Goal: Task Accomplishment & Management: Manage account settings

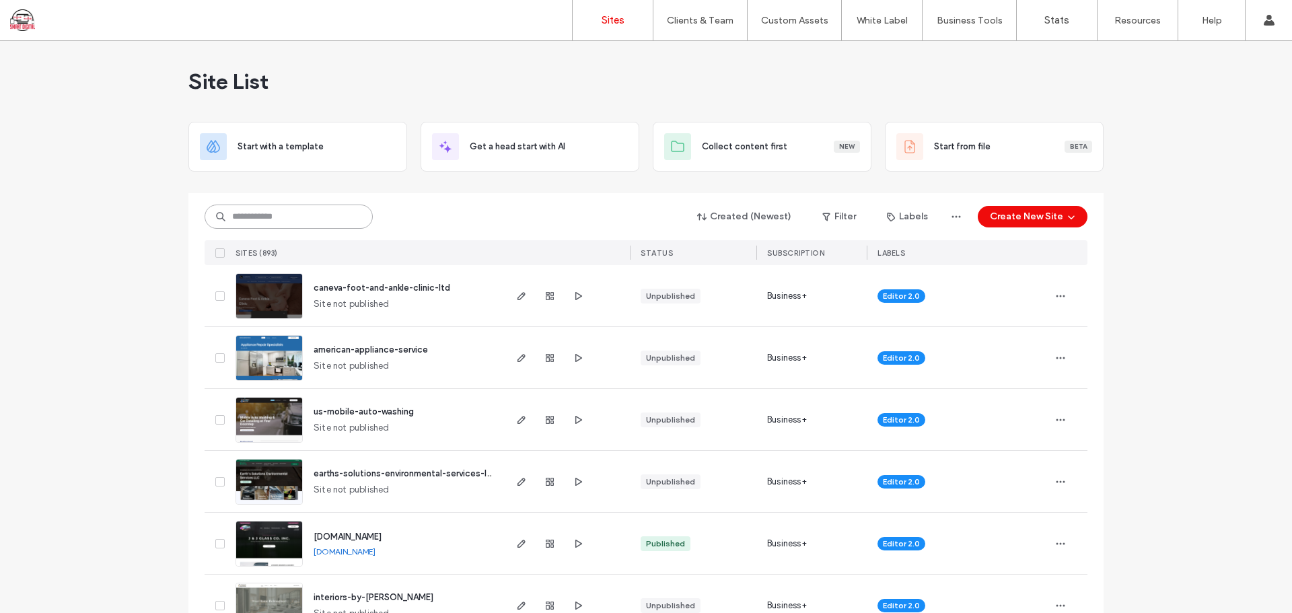
click at [291, 221] on input at bounding box center [288, 216] width 168 height 24
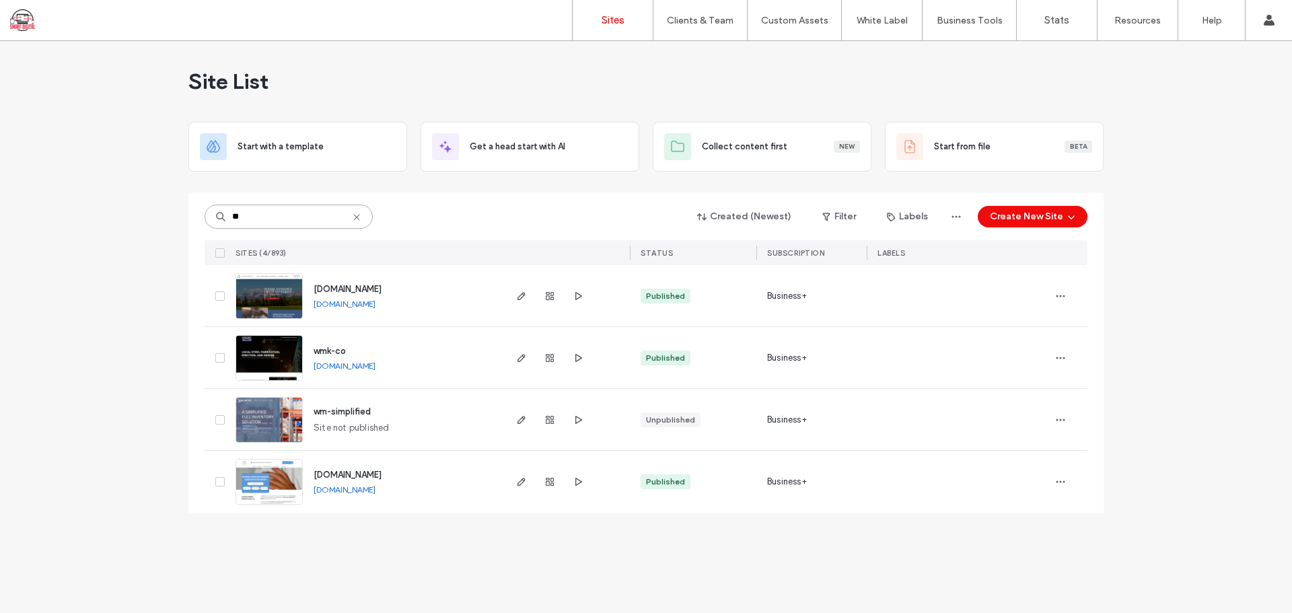
type input "**"
click at [336, 348] on span "wmk-co" at bounding box center [329, 351] width 32 height 10
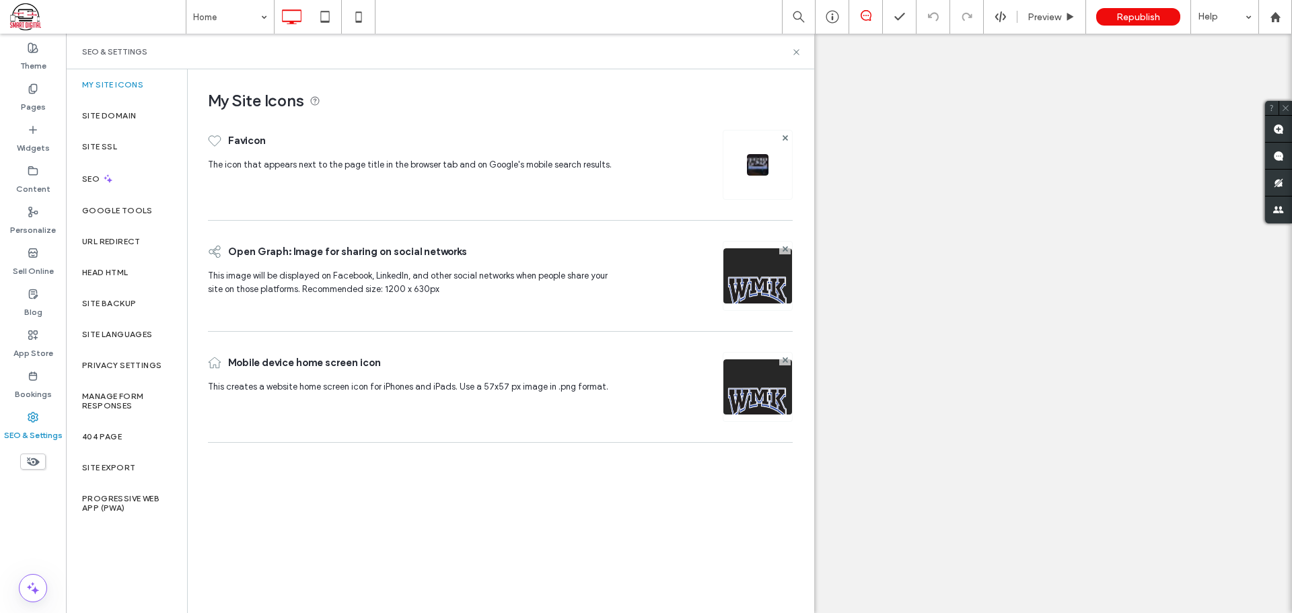
click at [143, 111] on div "Site Domain" at bounding box center [126, 115] width 121 height 31
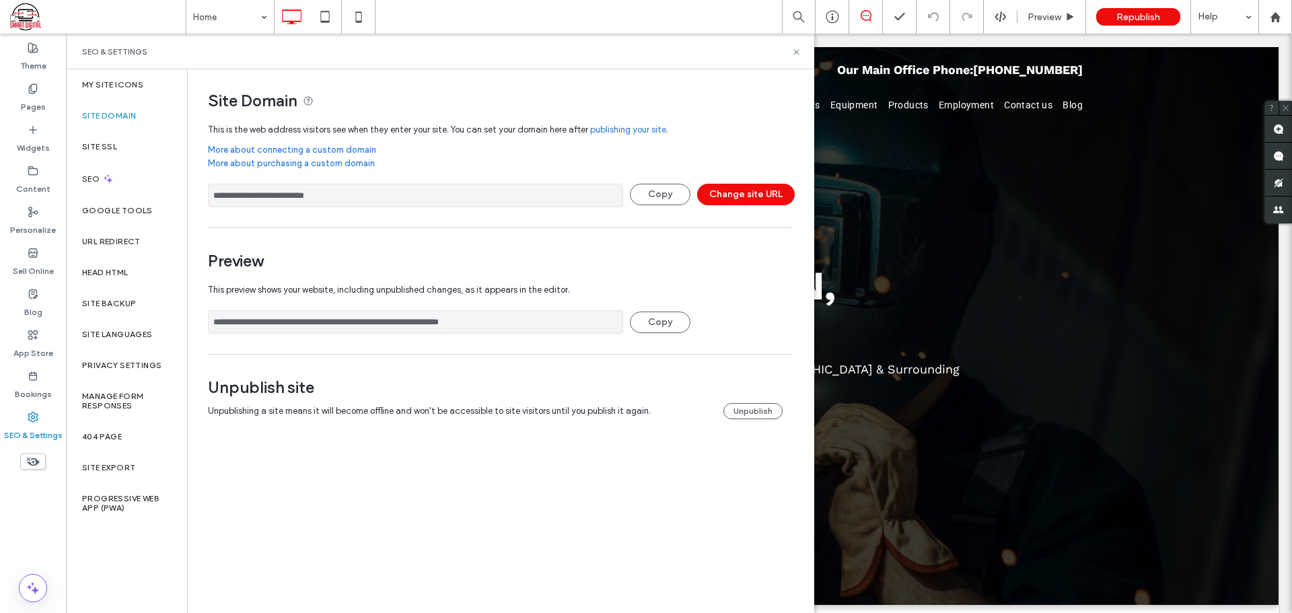
click at [748, 406] on button "Unpublish" at bounding box center [752, 411] width 59 height 16
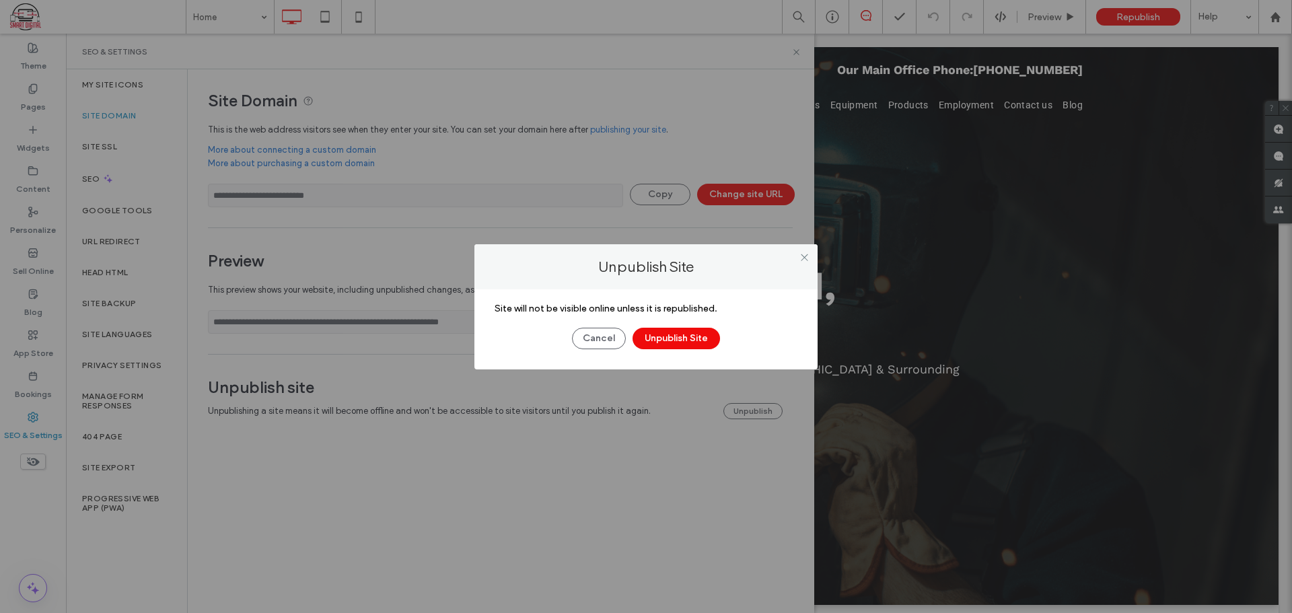
click at [662, 332] on button "Unpublish Site" at bounding box center [675, 339] width 87 height 22
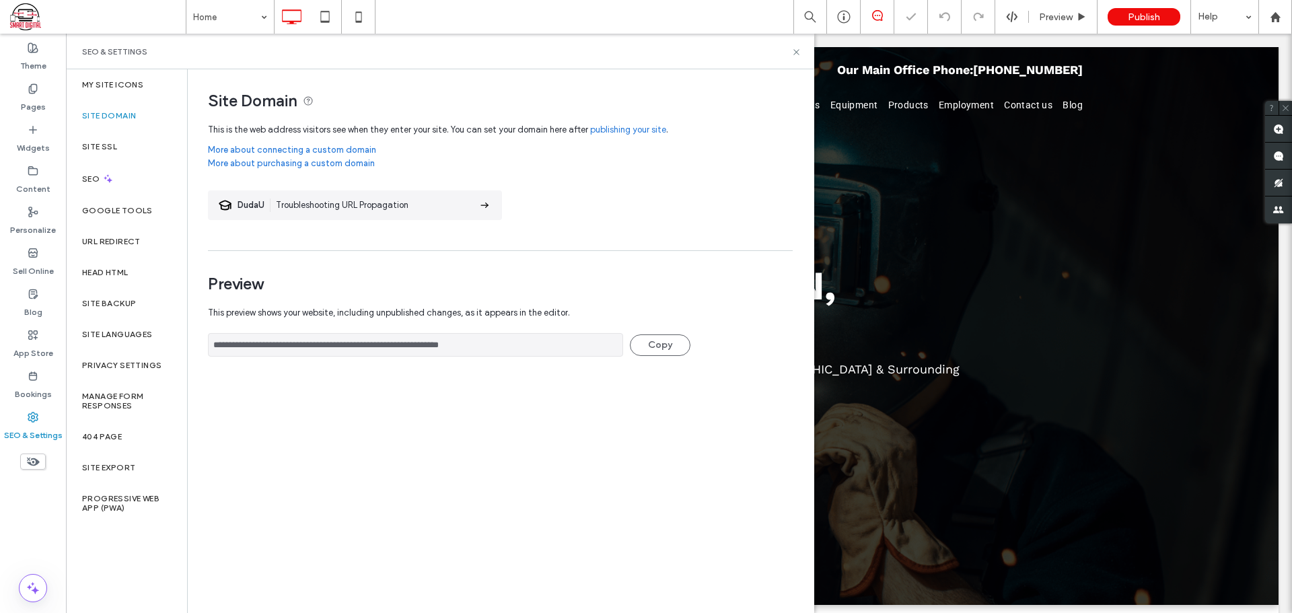
click at [30, 99] on label "Pages" at bounding box center [33, 103] width 25 height 19
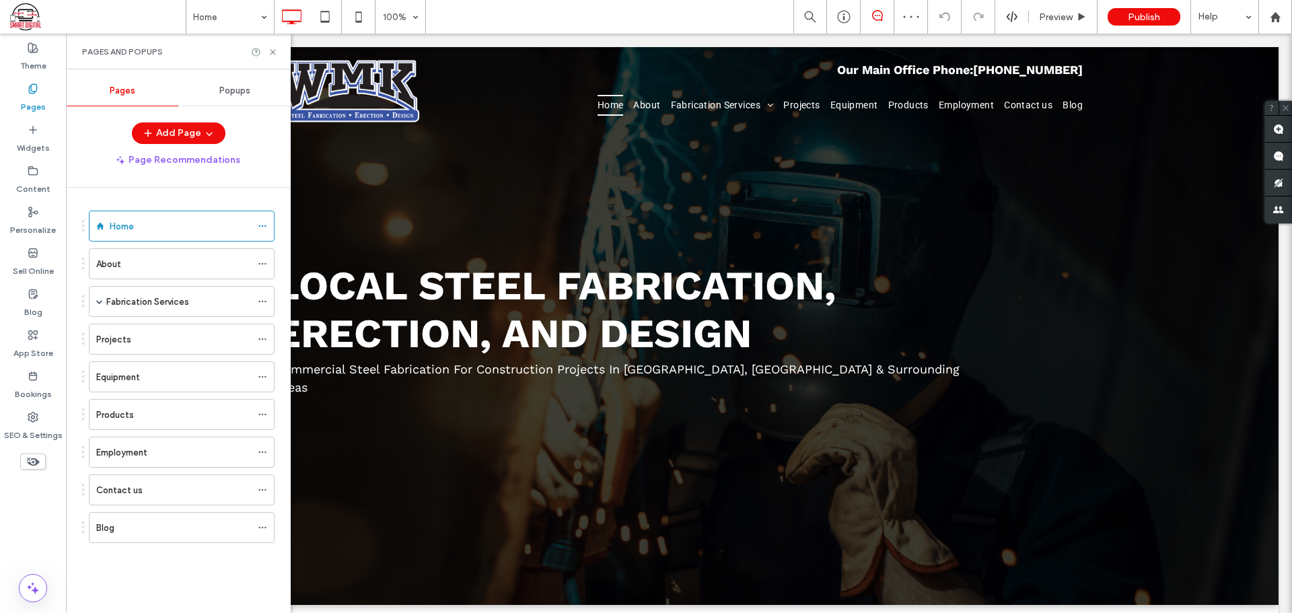
click at [264, 226] on icon at bounding box center [262, 225] width 9 height 9
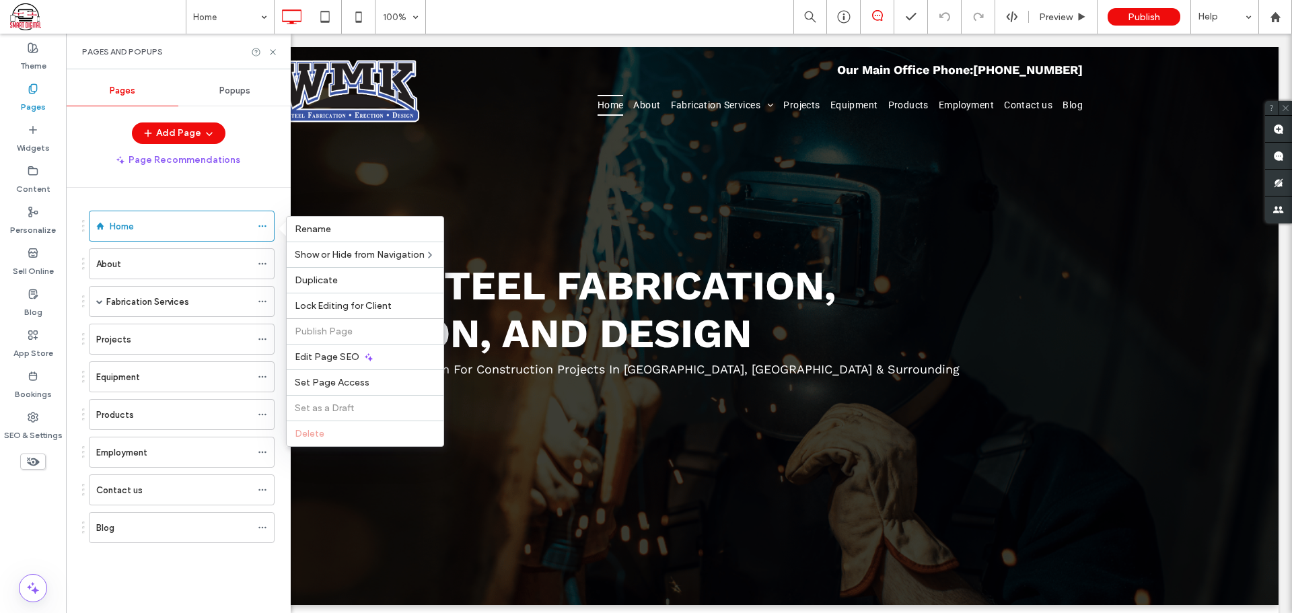
click at [355, 363] on div "Edit Page SEO" at bounding box center [365, 357] width 157 height 26
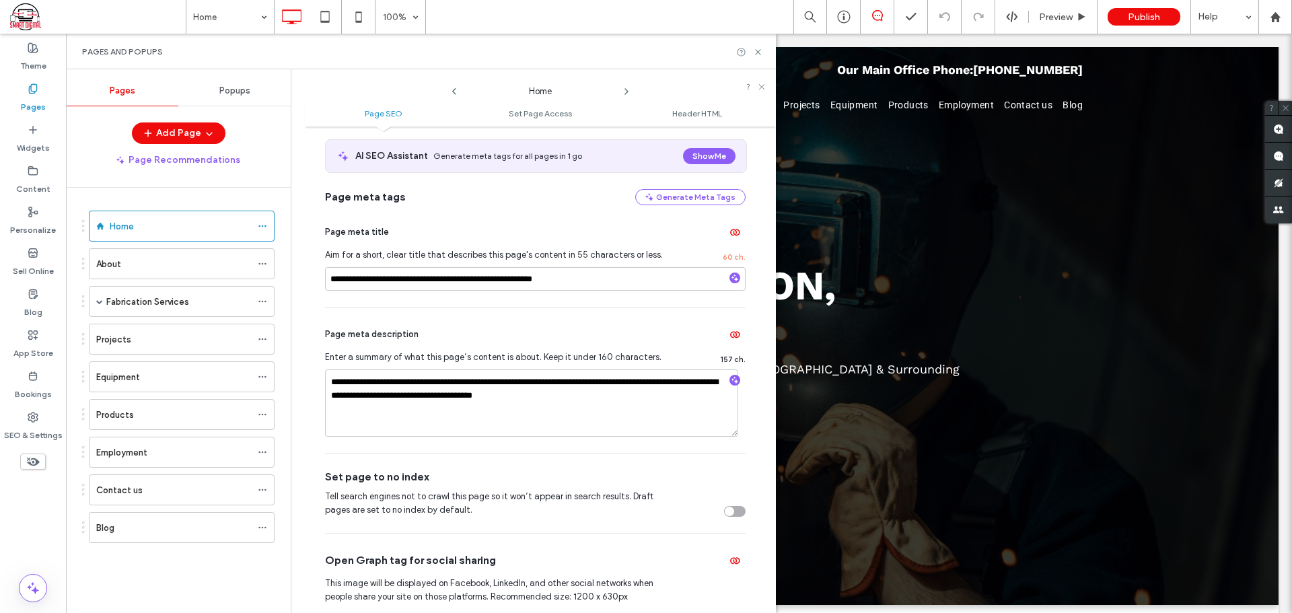
scroll to position [67, 0]
click at [171, 408] on div "Products" at bounding box center [173, 415] width 155 height 14
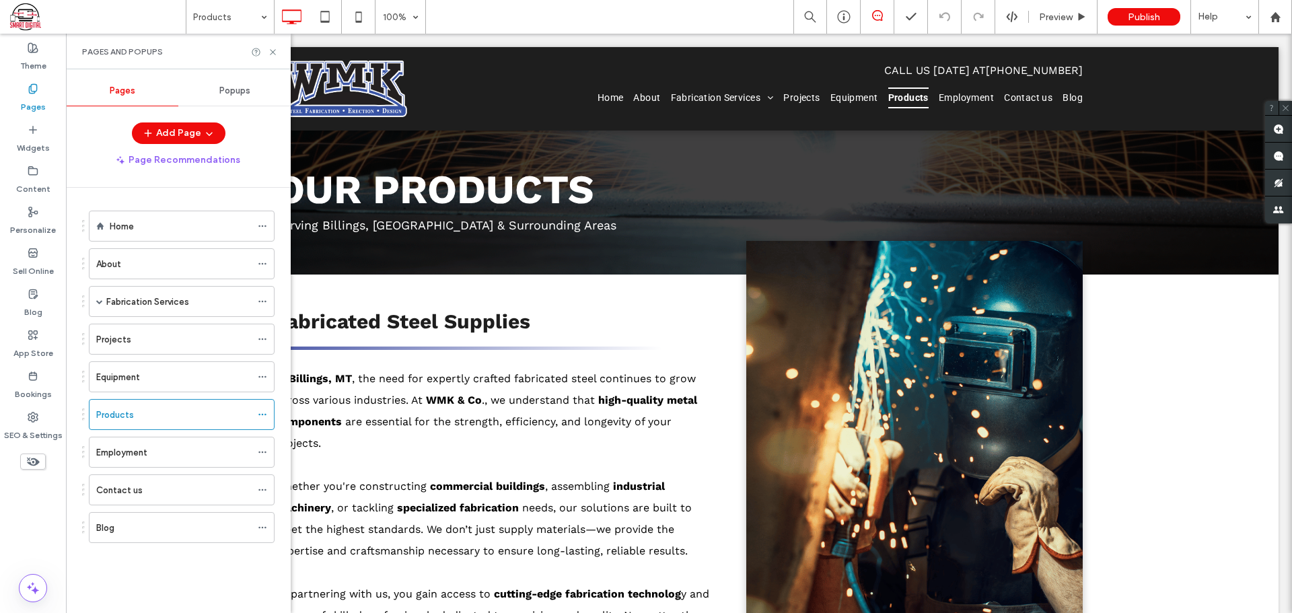
scroll to position [0, 0]
click at [267, 413] on div at bounding box center [266, 414] width 16 height 20
click at [261, 413] on icon at bounding box center [262, 414] width 9 height 9
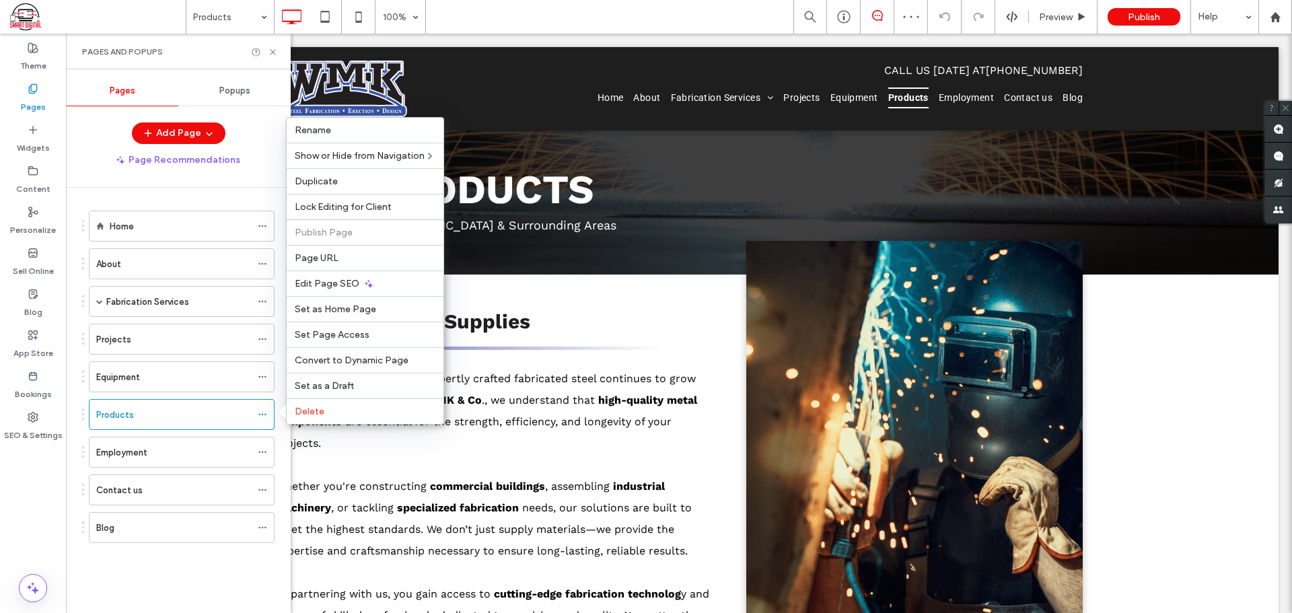
click at [328, 291] on div "Edit Page SEO" at bounding box center [365, 283] width 157 height 26
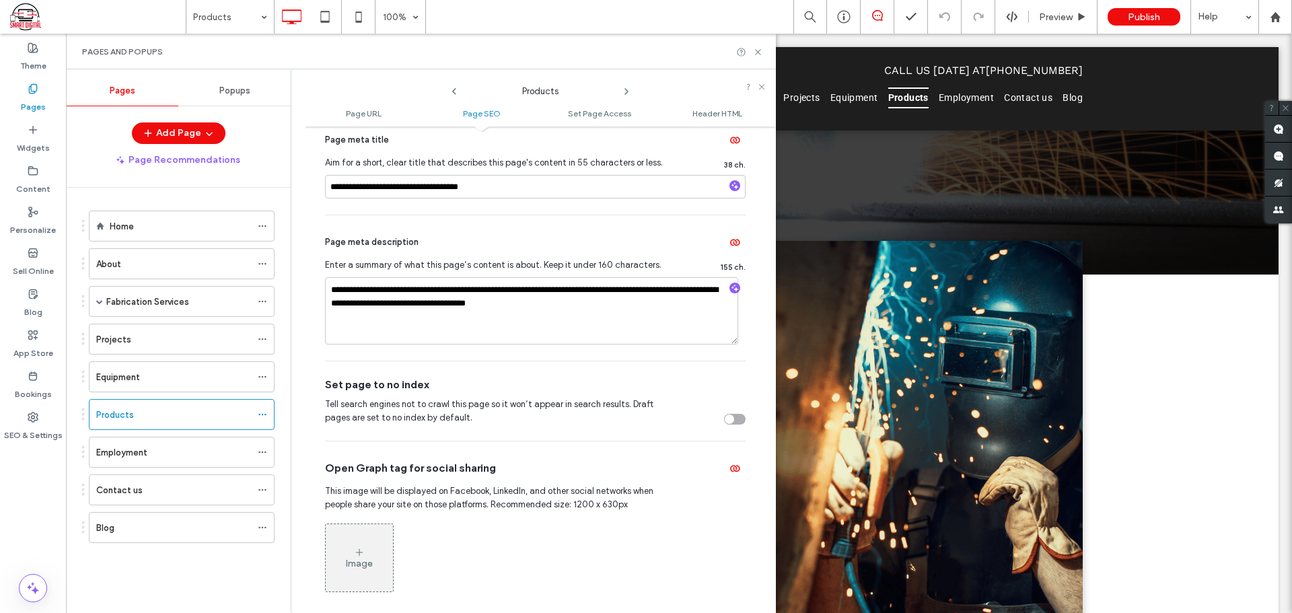
scroll to position [336, 0]
drag, startPoint x: 611, startPoint y: 311, endPoint x: 295, endPoint y: 267, distance: 318.6
click at [295, 267] on div "**********" at bounding box center [533, 341] width 485 height 544
click at [730, 289] on icon "button" at bounding box center [734, 287] width 9 height 9
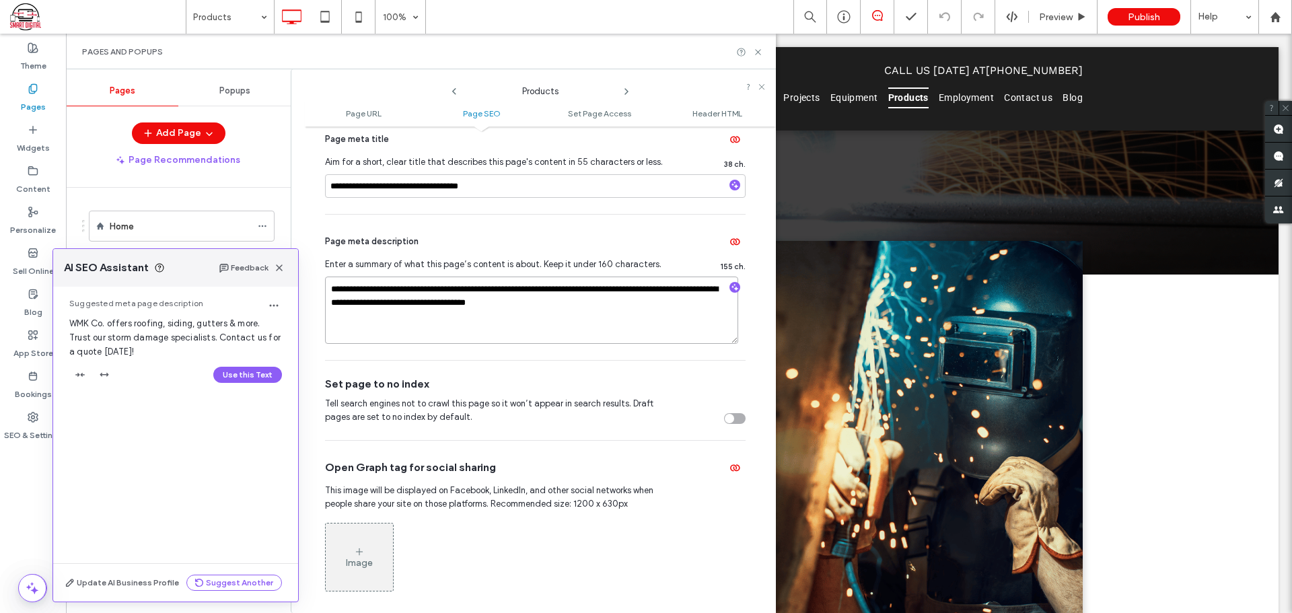
click at [652, 309] on textarea "**********" at bounding box center [531, 309] width 413 height 67
click at [731, 187] on use "button" at bounding box center [734, 184] width 7 height 7
click at [282, 276] on div "AI SEO Assistant Feedback" at bounding box center [175, 268] width 245 height 38
click at [757, 54] on icon at bounding box center [758, 52] width 10 height 10
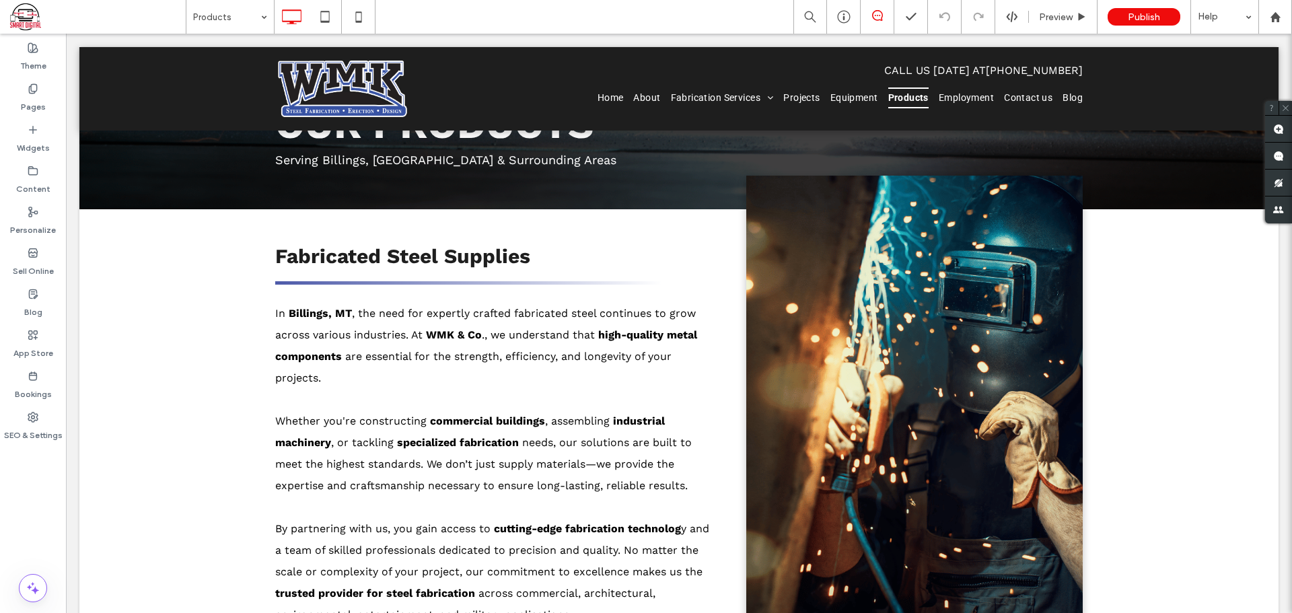
scroll to position [0, 0]
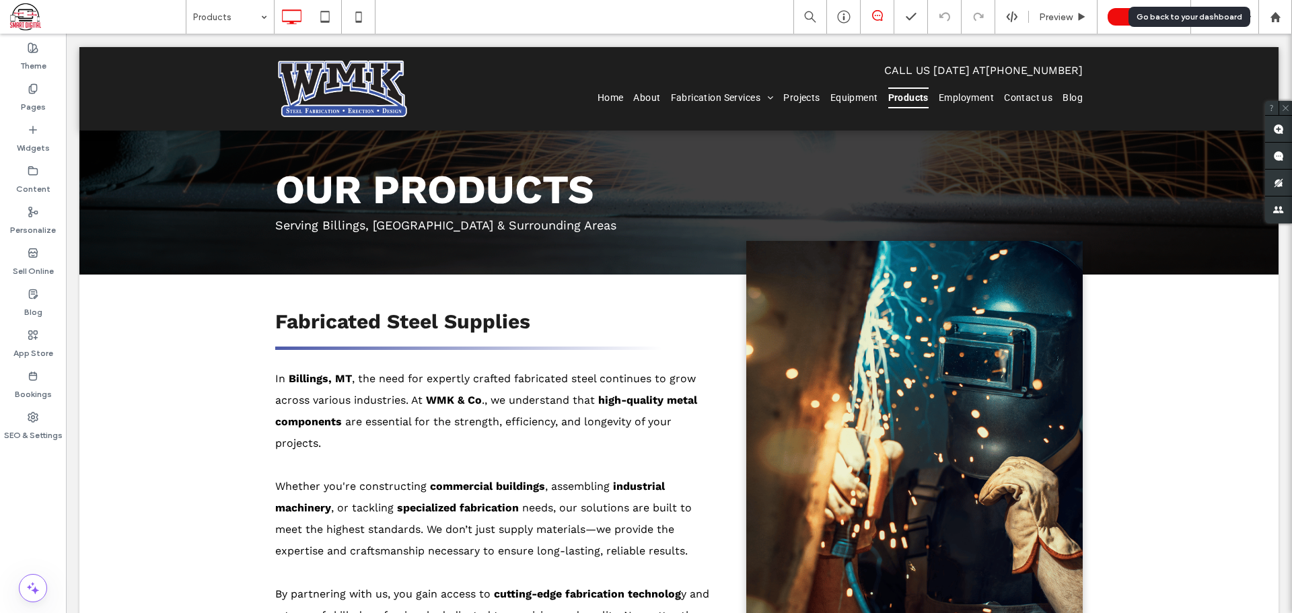
click at [1280, 15] on icon at bounding box center [1274, 16] width 11 height 11
